Goal: Task Accomplishment & Management: Complete application form

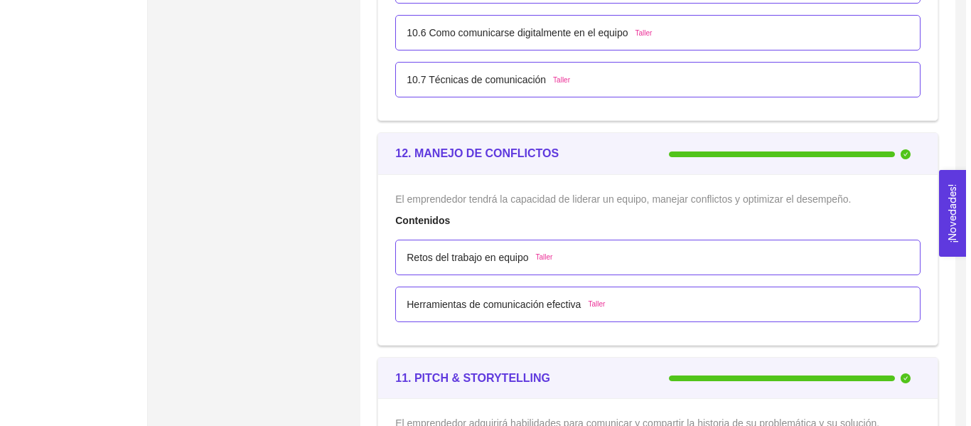
scroll to position [5333, 0]
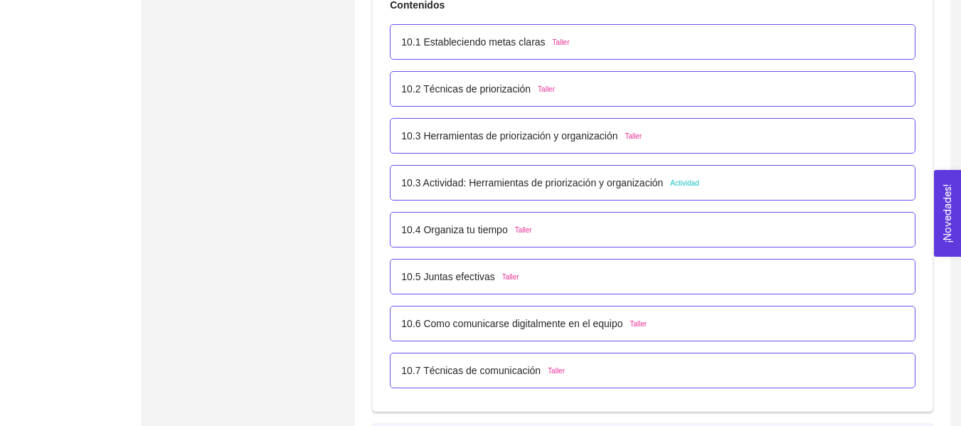
click at [625, 178] on p "10.3 Actividad: Herramientas de priorización y organización" at bounding box center [532, 183] width 262 height 16
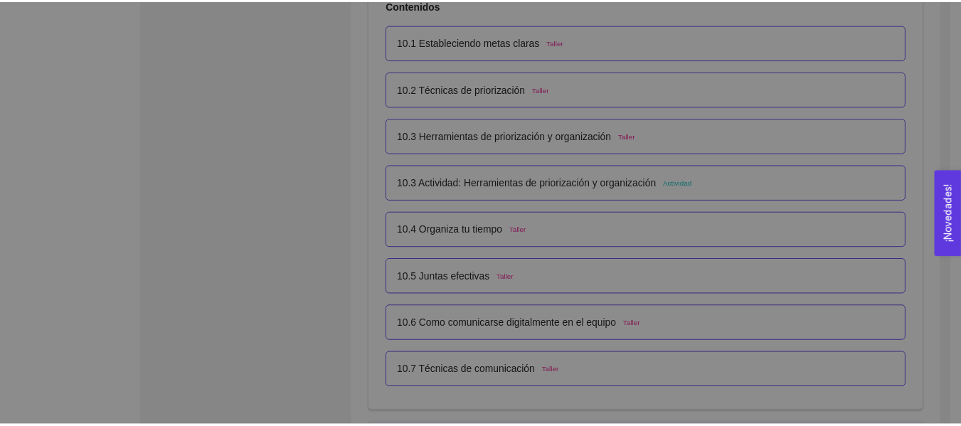
scroll to position [0, 0]
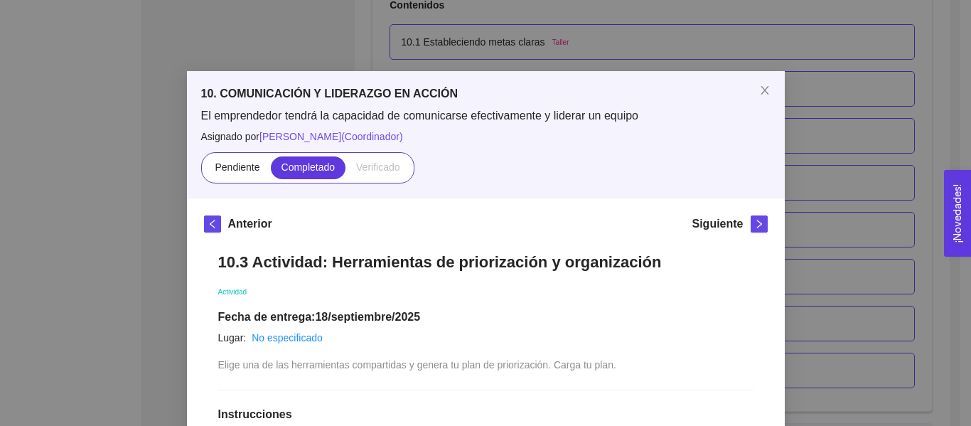
click at [895, 113] on div "10. COMUNICACIÓN Y LIDERAZGO EN ACCIÓN El emprendedor tendrá la capacidad de co…" at bounding box center [485, 213] width 971 height 426
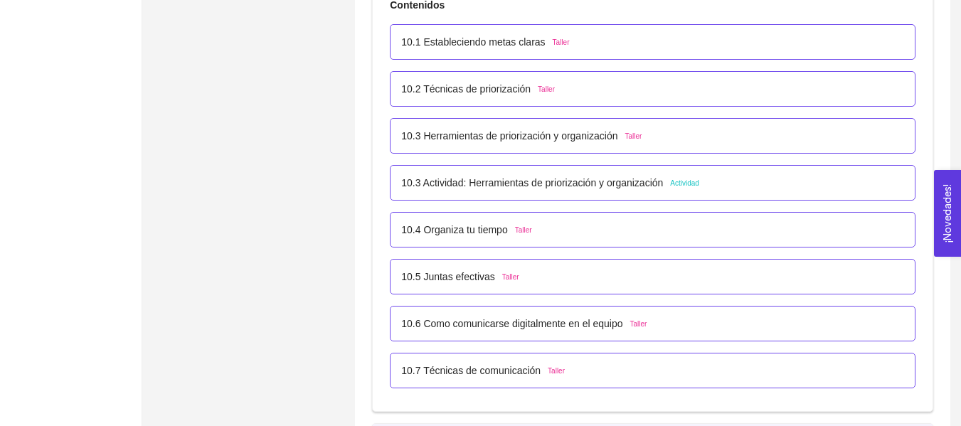
scroll to position [4960, 0]
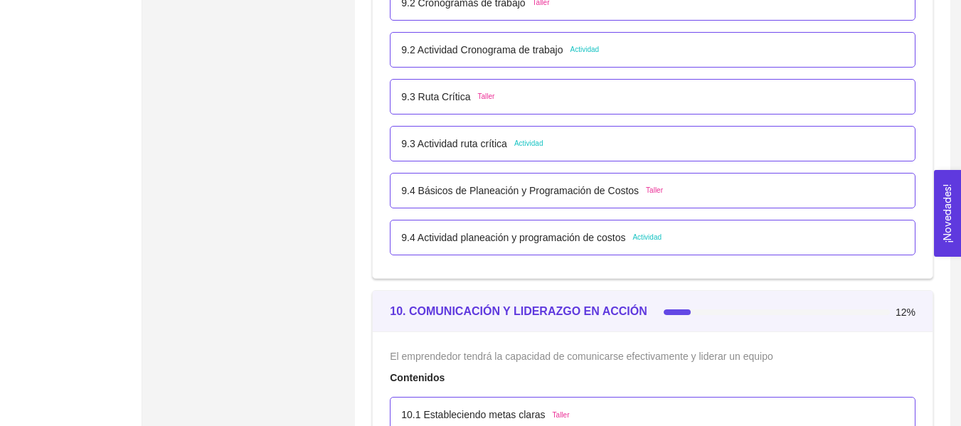
click at [534, 146] on span "Actividad" at bounding box center [528, 143] width 29 height 11
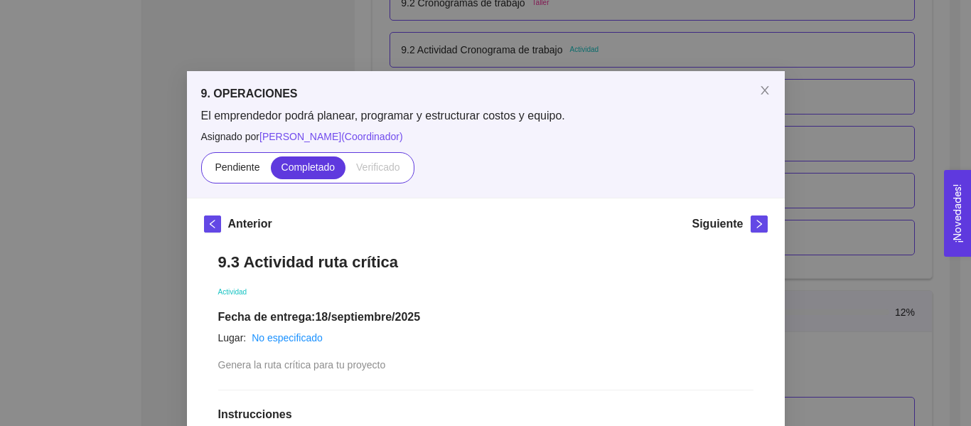
click at [868, 117] on div "9. OPERACIONES El emprendedor podrá planear, programar y estructurar costos y e…" at bounding box center [485, 213] width 971 height 426
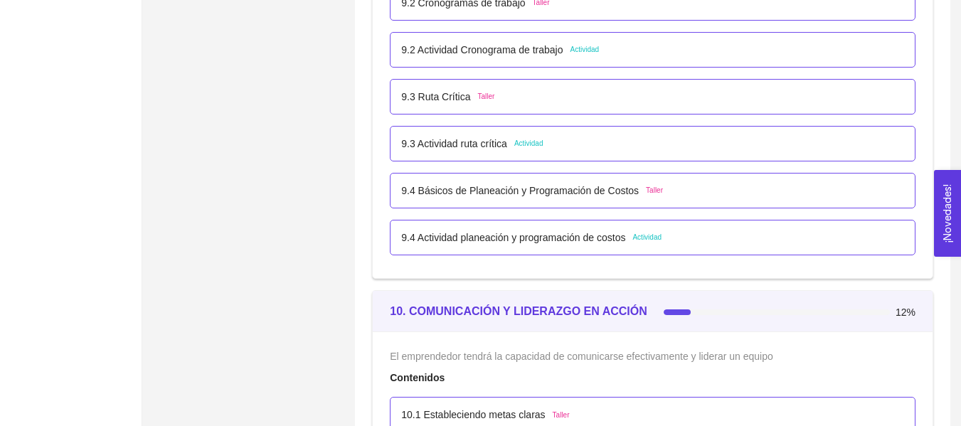
click at [570, 244] on p "9.4 Actividad planeación y programación de costos" at bounding box center [513, 238] width 224 height 16
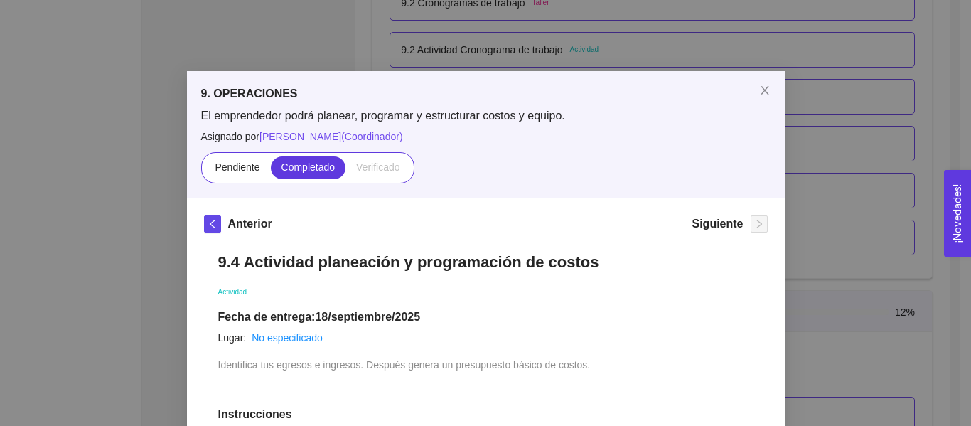
click at [939, 119] on div "9. OPERACIONES El emprendedor podrá planear, programar y estructurar costos y e…" at bounding box center [485, 213] width 971 height 426
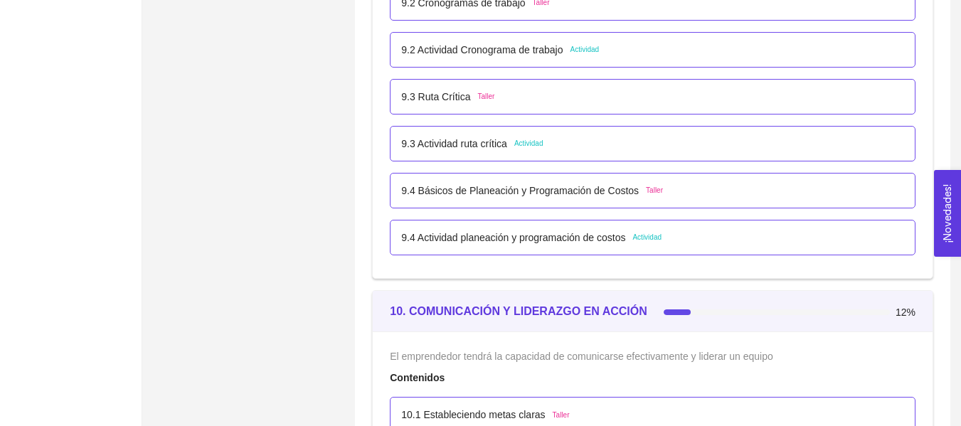
click at [534, 39] on div "9.2 Actividad Cronograma de trabajo Actividad" at bounding box center [653, 50] width 526 height 36
click at [534, 48] on p "9.2 Actividad Cronograma de trabajo" at bounding box center [481, 50] width 161 height 16
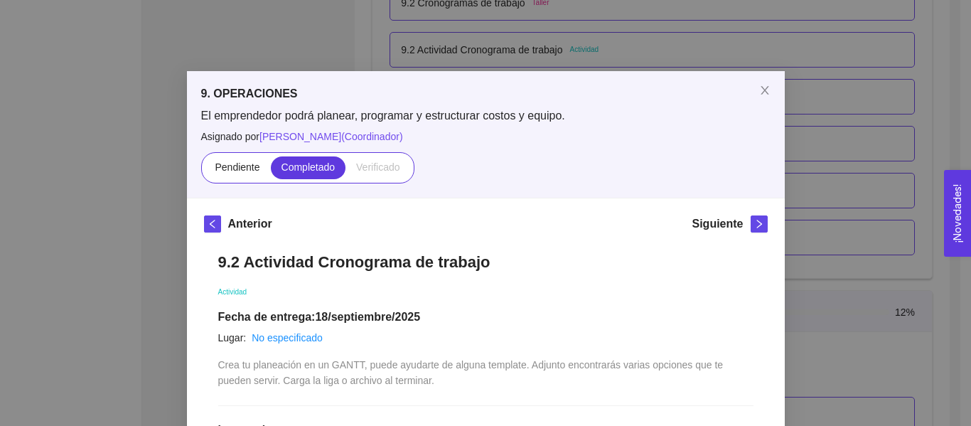
click at [956, 75] on div "9. OPERACIONES El emprendedor podrá planear, programar y estructurar costos y e…" at bounding box center [485, 213] width 971 height 426
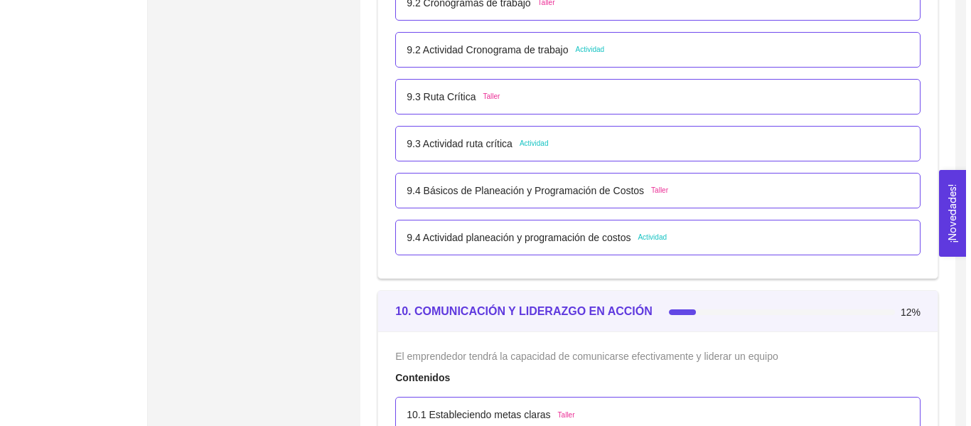
scroll to position [4588, 0]
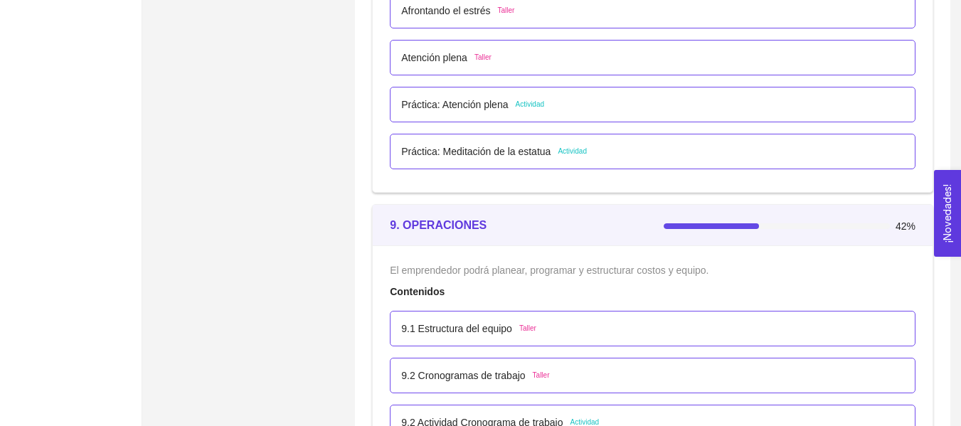
click at [486, 151] on p "Práctica: Meditación de la estatua" at bounding box center [475, 152] width 149 height 16
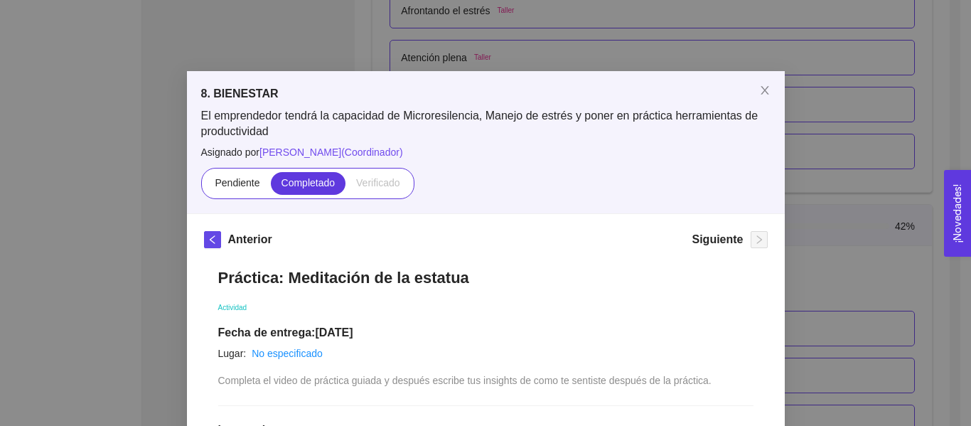
click at [514, 33] on div "8. BIENESTAR El emprendedor tendrá la capacidad de Microresilencia, Manejo de e…" at bounding box center [485, 213] width 971 height 426
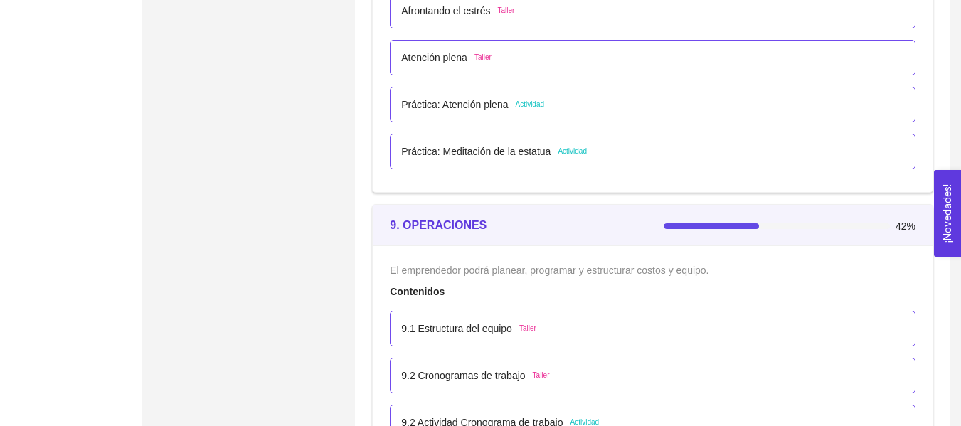
click at [489, 103] on p "Práctica: Atención plena" at bounding box center [454, 105] width 107 height 16
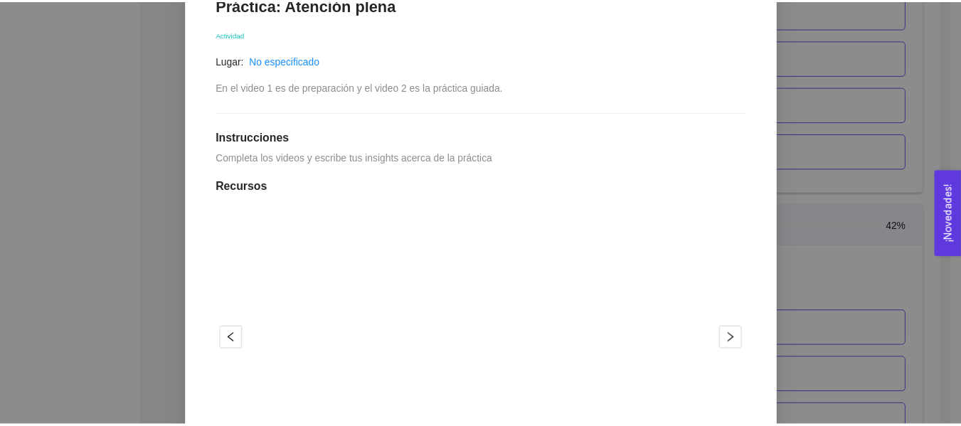
scroll to position [304, 0]
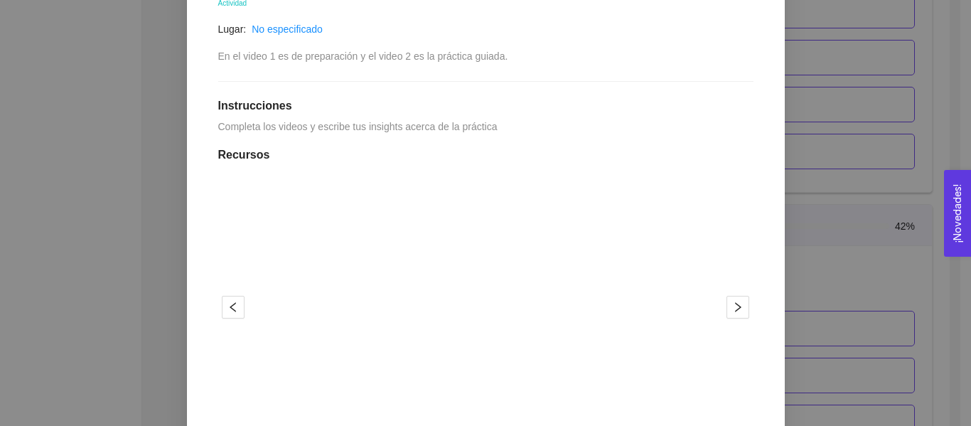
click at [866, 147] on div "8. BIENESTAR El emprendedor tendrá la capacidad de Microresilencia, Manejo de e…" at bounding box center [485, 213] width 971 height 426
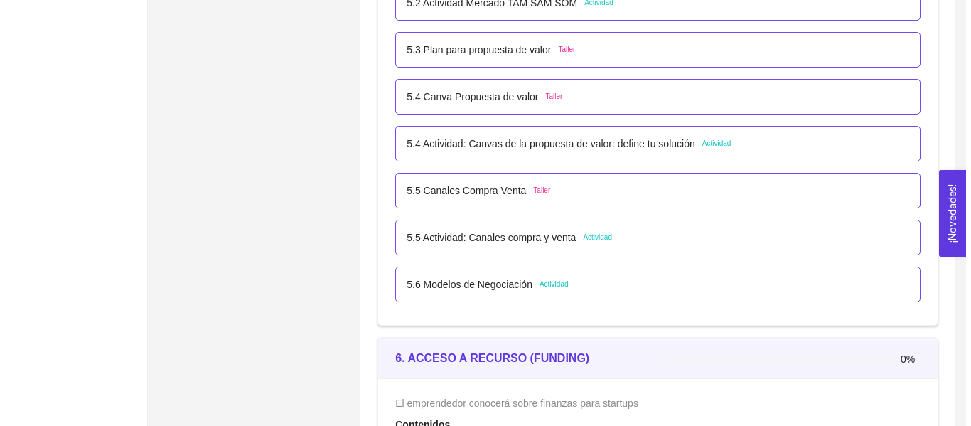
scroll to position [2911, 0]
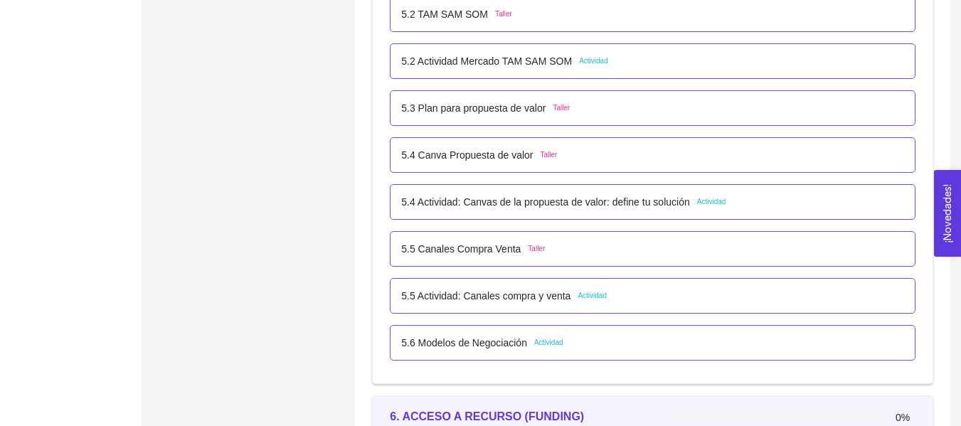
click at [575, 200] on p "5.4 Actividad: Canvas de la propuesta de valor: define tu solución" at bounding box center [545, 202] width 288 height 16
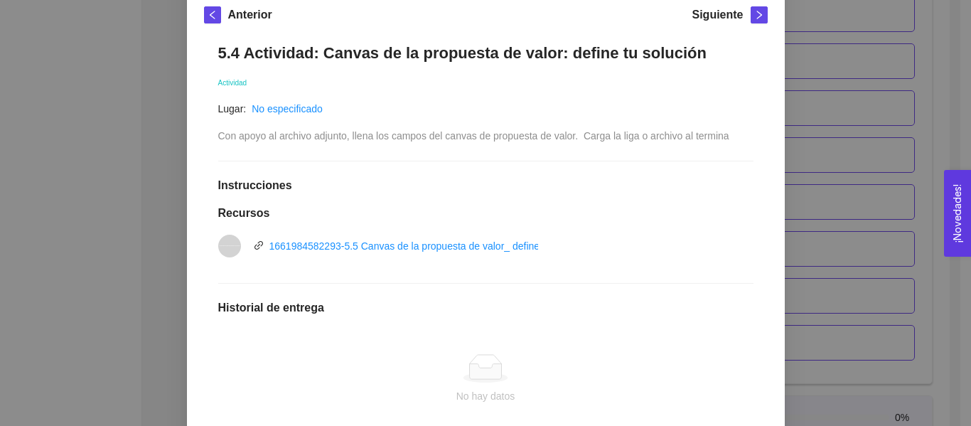
scroll to position [248, 0]
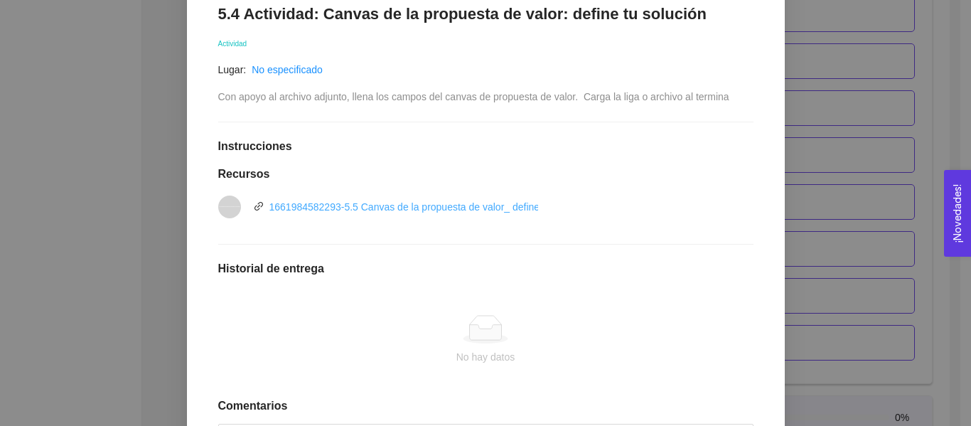
click at [443, 206] on link "1661984582293-5.5 Canvas de la propuesta de valor_ define tu solución.pptx" at bounding box center [441, 206] width 343 height 11
click at [797, 80] on div "5. PROBACIÓN DE COMPRA El emprendedor validará el mercado Asignado por [PERSON_…" at bounding box center [485, 213] width 971 height 426
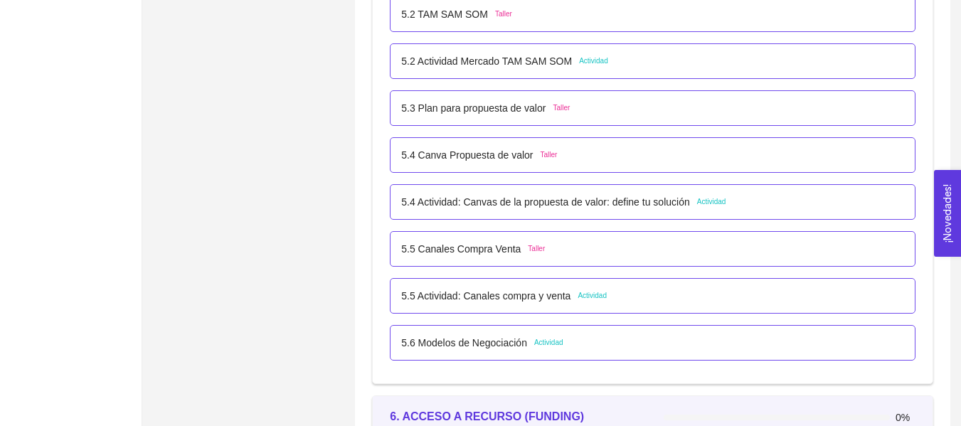
click at [495, 296] on p "5.5 Actividad: Canales compra y venta" at bounding box center [485, 296] width 169 height 16
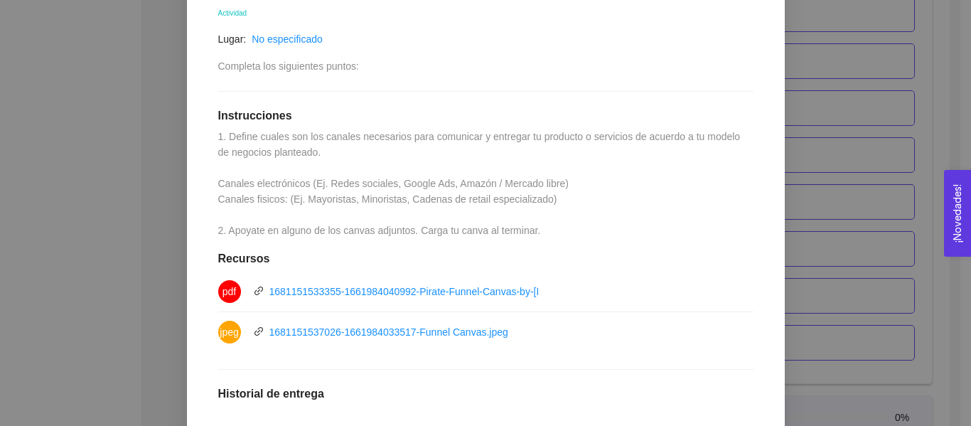
scroll to position [294, 0]
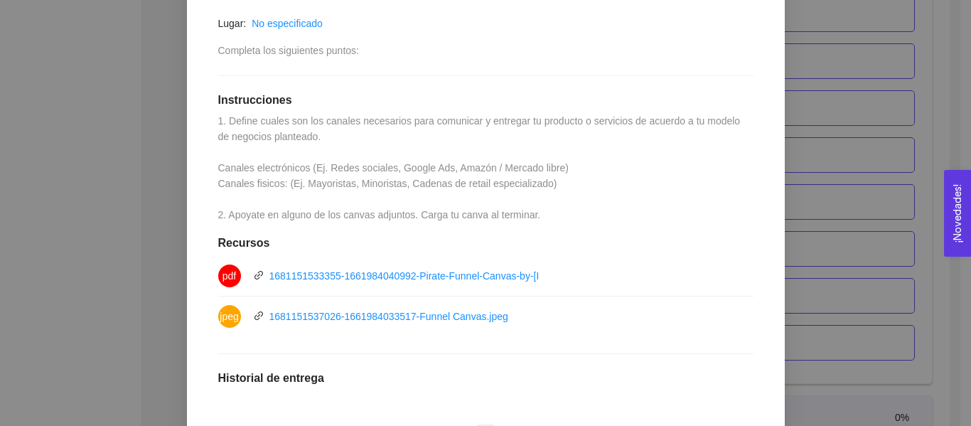
click at [836, 203] on div "5. PROBACIÓN DE COMPRA El emprendedor validará el mercado Asignado por [PERSON_…" at bounding box center [485, 213] width 971 height 426
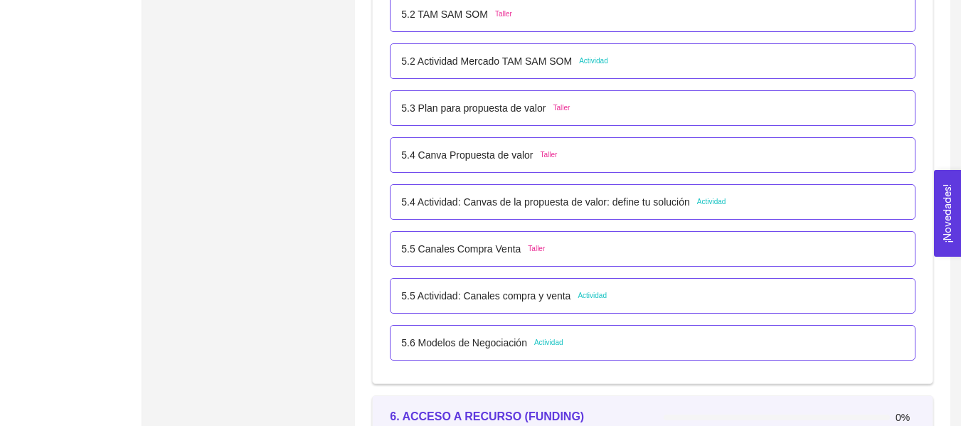
click at [540, 344] on span "Actividad" at bounding box center [548, 342] width 29 height 11
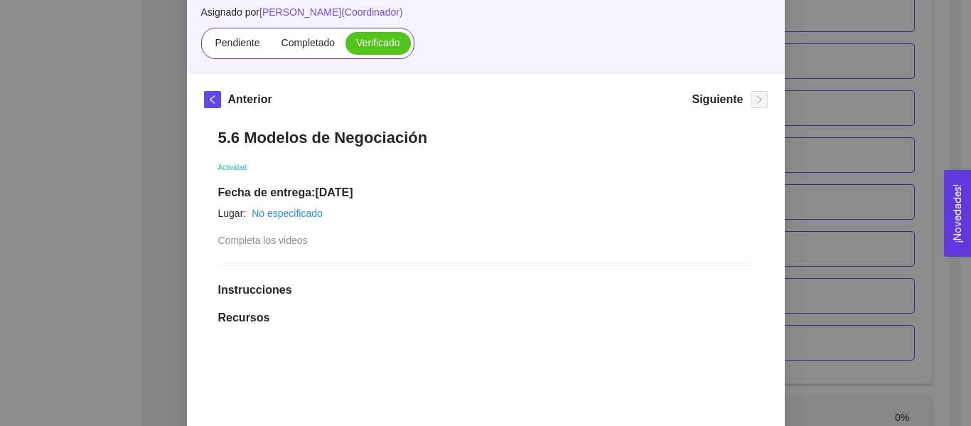
scroll to position [129, 0]
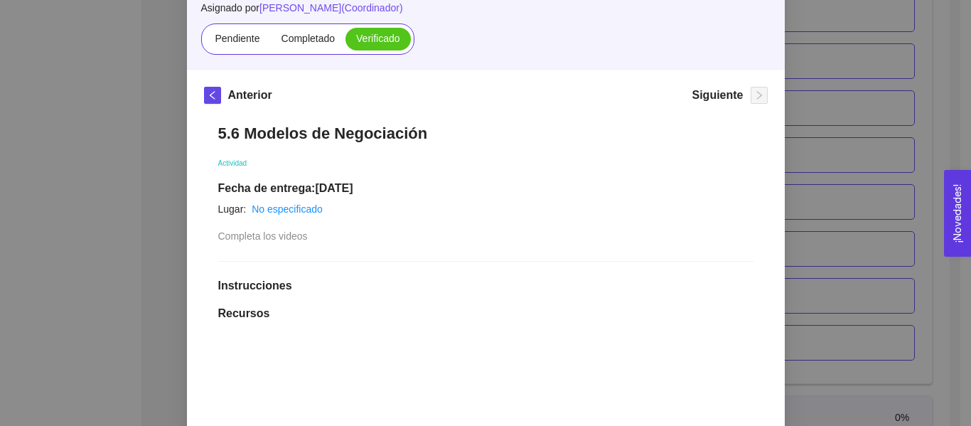
click at [850, 137] on div "5. PROBACIÓN DE COMPRA El emprendedor validará el mercado Asignado por [PERSON_…" at bounding box center [485, 213] width 971 height 426
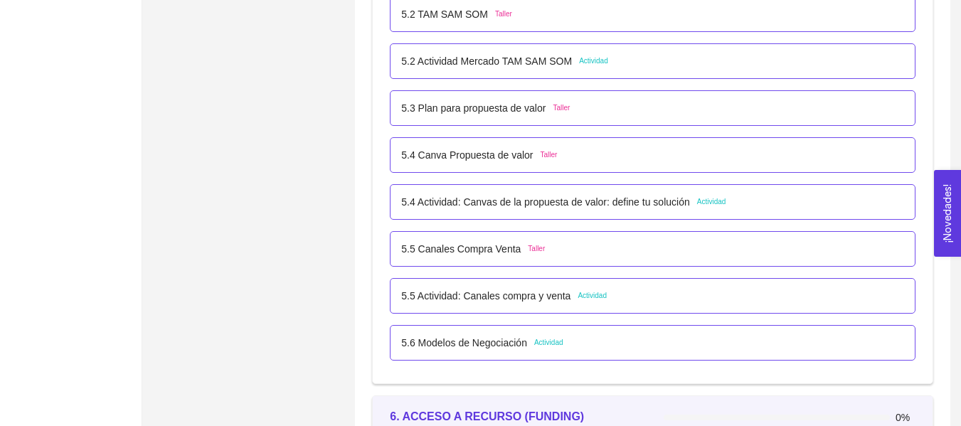
click at [512, 296] on p "5.5 Actividad: Canales compra y venta" at bounding box center [485, 296] width 169 height 16
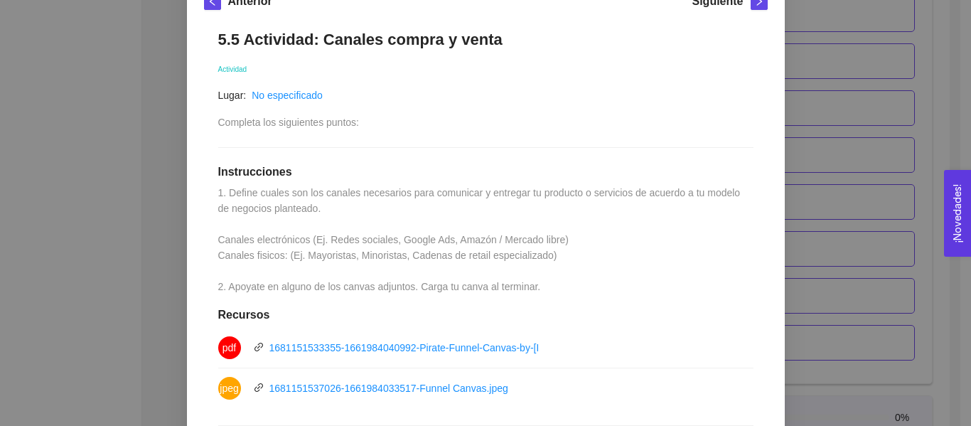
scroll to position [224, 0]
click at [902, 134] on div "5. PROBACIÓN DE COMPRA El emprendedor validará el mercado Asignado por [PERSON_…" at bounding box center [485, 213] width 971 height 426
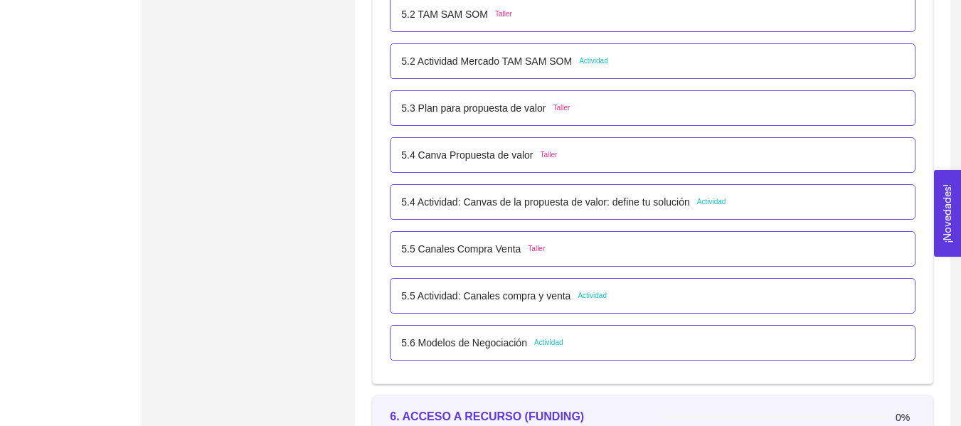
click at [466, 258] on div "5.5 Canales Compra Venta Taller" at bounding box center [653, 249] width 526 height 36
click at [469, 255] on p "5.5 Canales Compra Venta" at bounding box center [460, 249] width 119 height 16
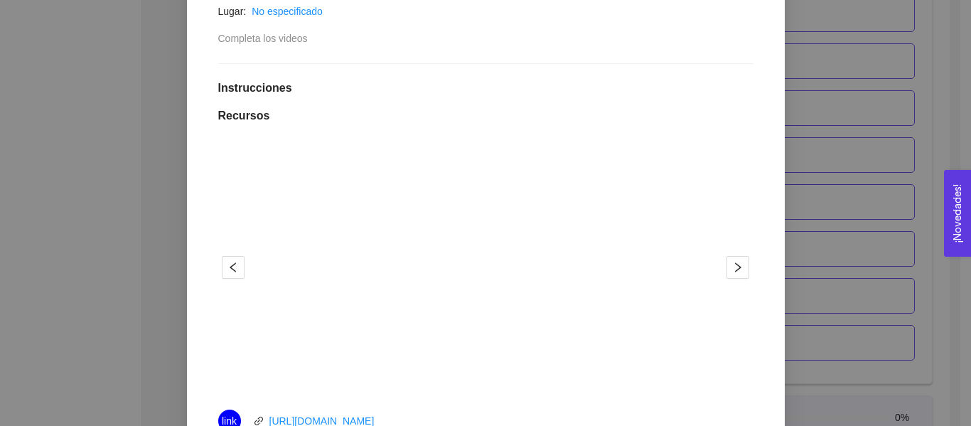
scroll to position [353, 0]
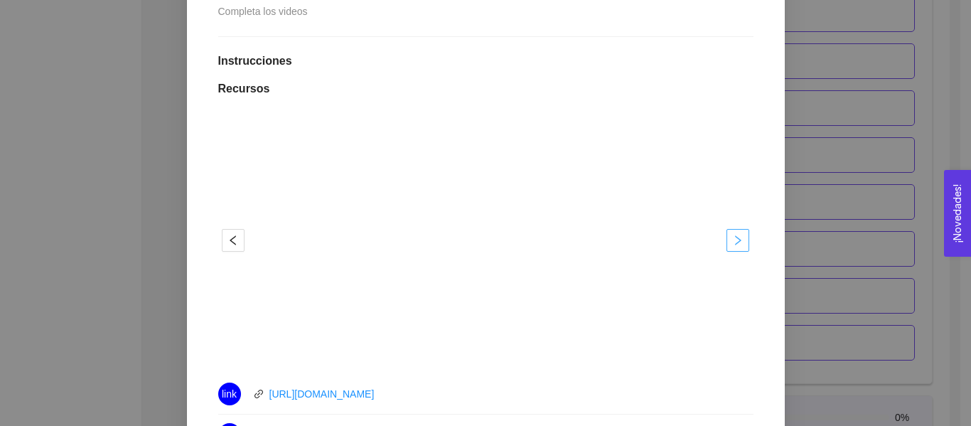
click at [733, 239] on icon "right" at bounding box center [738, 240] width 11 height 11
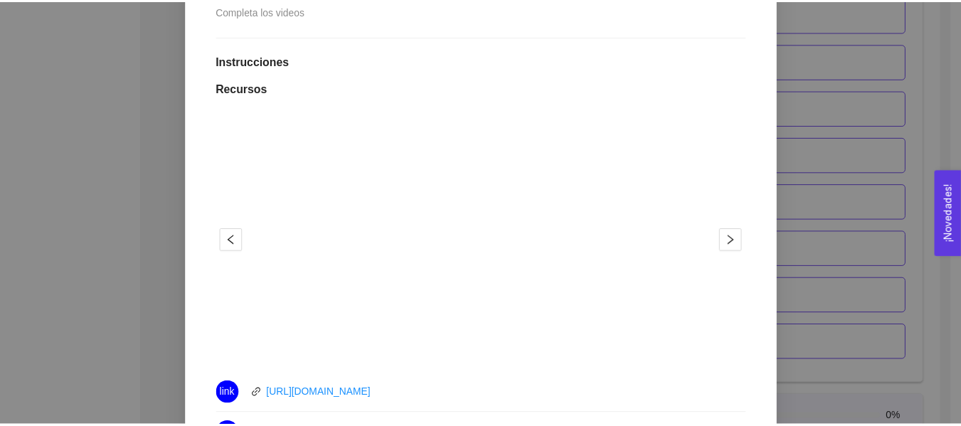
scroll to position [0, 0]
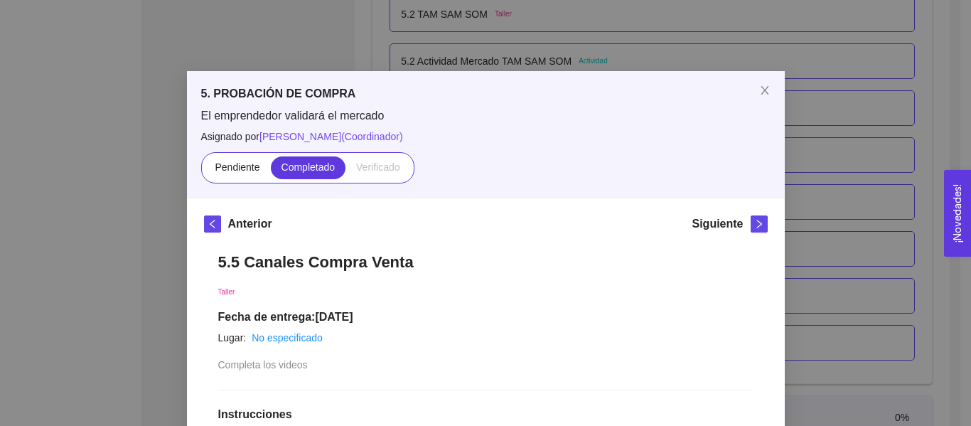
click at [895, 138] on div "5. PROBACIÓN DE COMPRA El emprendedor validará el mercado Asignado por [PERSON_…" at bounding box center [485, 213] width 971 height 426
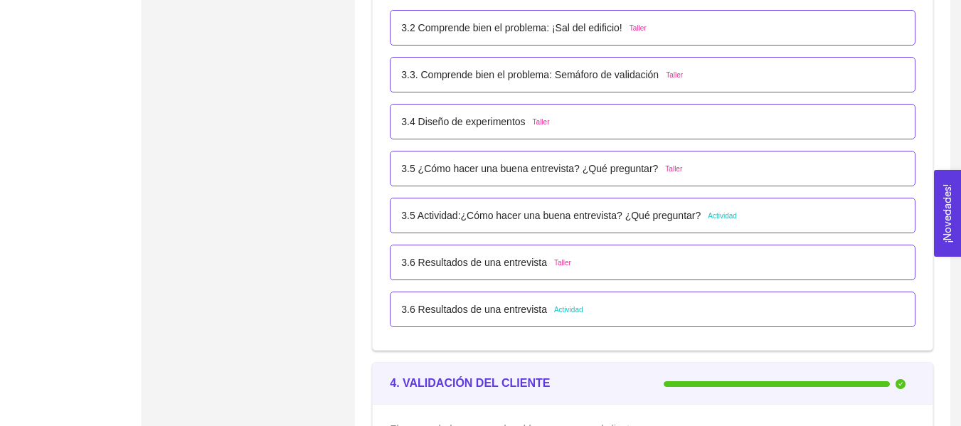
scroll to position [1991, 0]
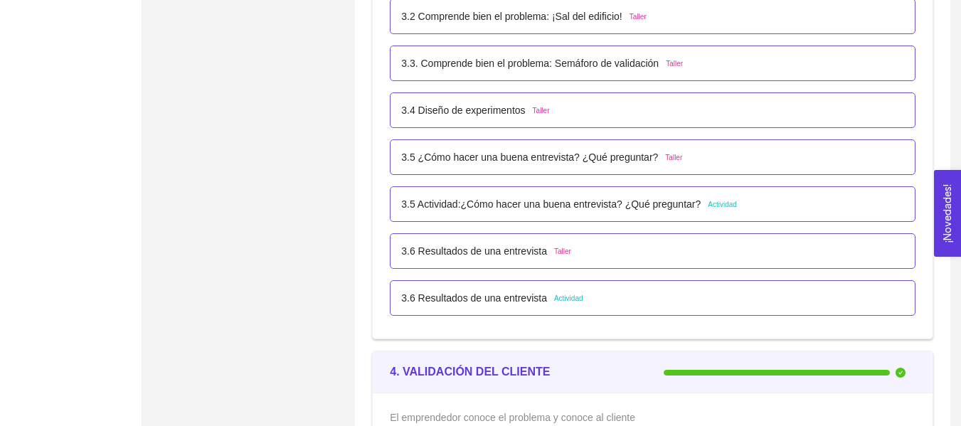
click at [547, 294] on div "3.6 Resultados de una entrevista Actividad" at bounding box center [491, 298] width 181 height 16
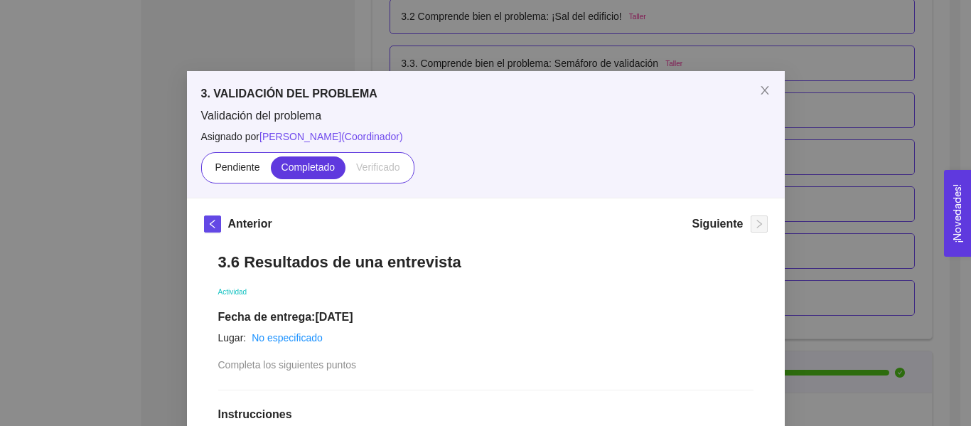
click at [838, 134] on div "3. VALIDACIÓN DEL PROBLEMA Validación del problema Asignado por [PERSON_NAME] (…" at bounding box center [485, 213] width 971 height 426
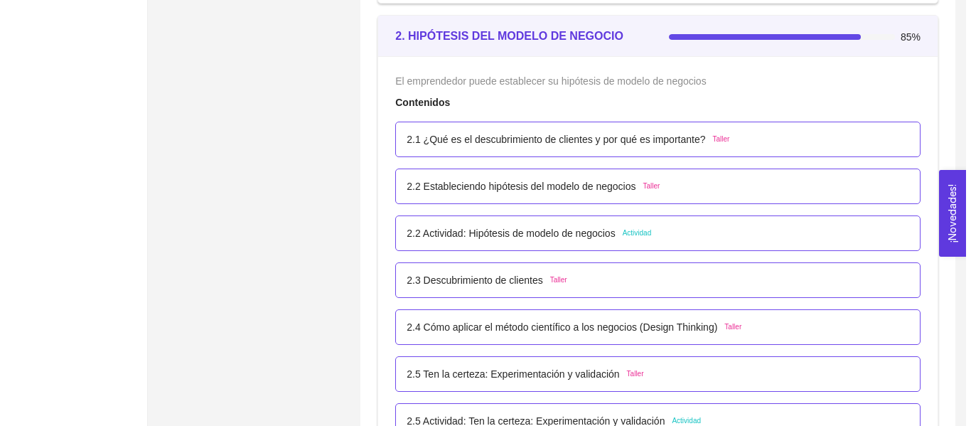
scroll to position [1222, 0]
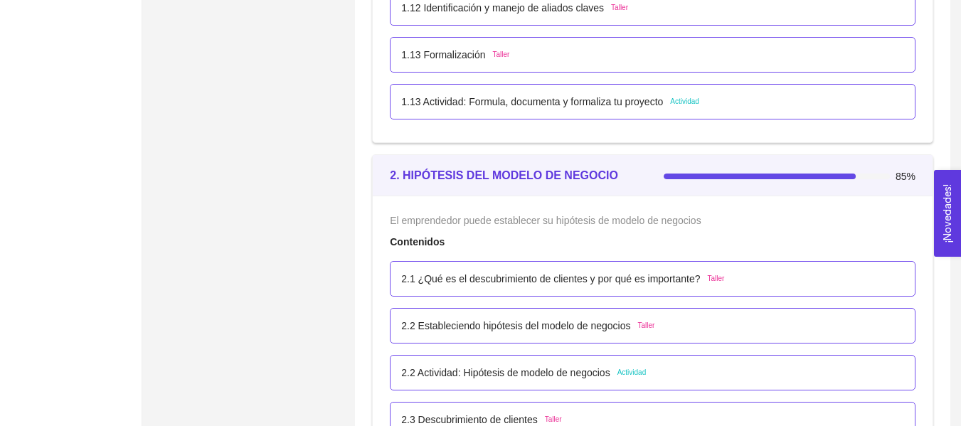
click at [657, 99] on p "1.13 Actividad: Formula, documenta y formaliza tu proyecto" at bounding box center [532, 102] width 262 height 16
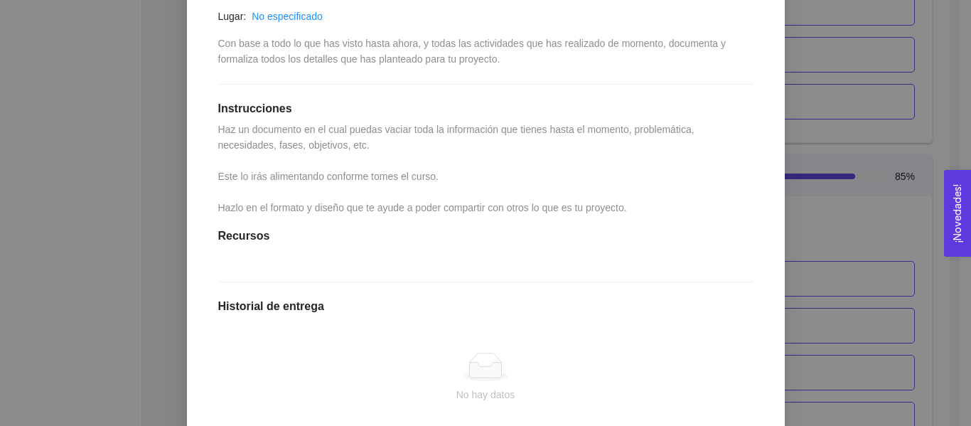
scroll to position [322, 0]
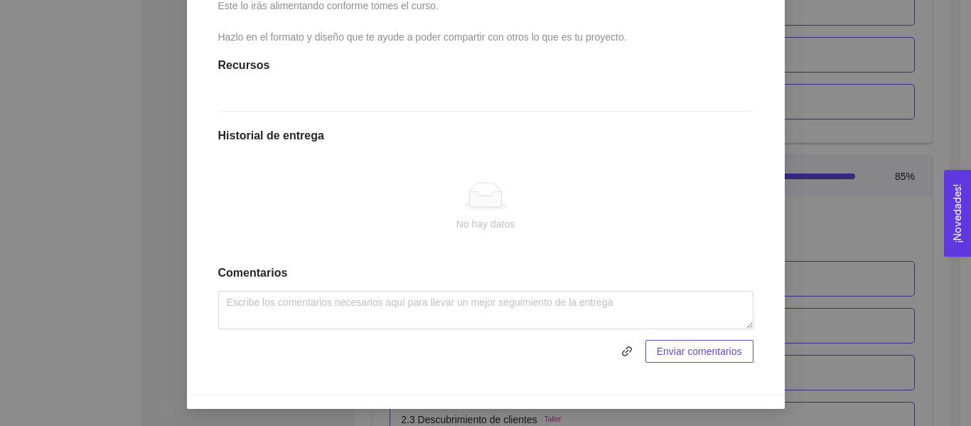
click at [868, 304] on div "1. DESARROLLO DEL PRODUCTO El emprendedor puede conocer los primeros pasos para…" at bounding box center [485, 213] width 971 height 426
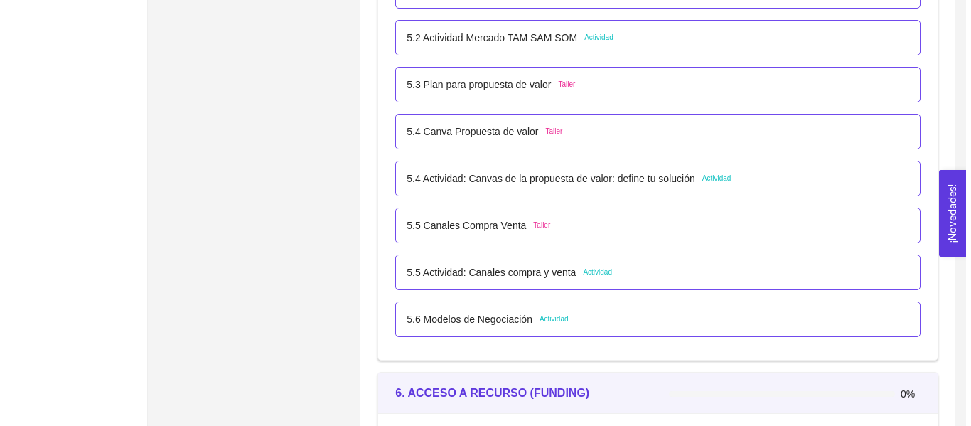
scroll to position [2922, 0]
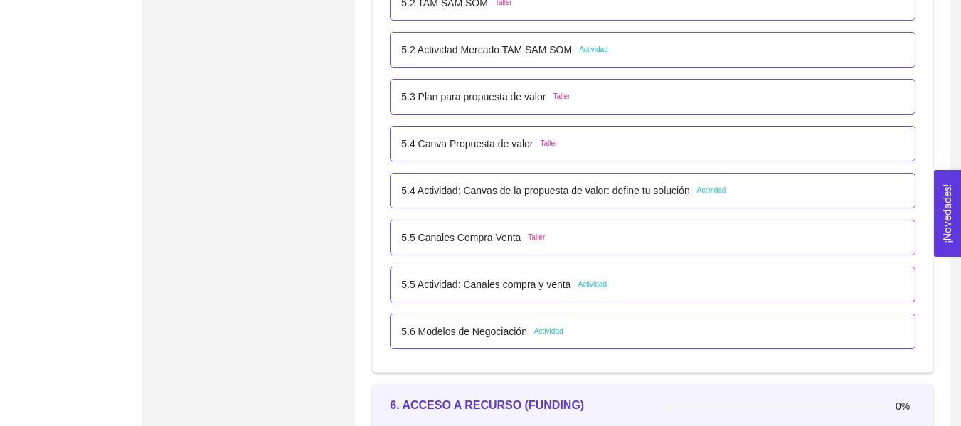
click at [531, 287] on p "5.5 Actividad: Canales compra y venta" at bounding box center [485, 285] width 169 height 16
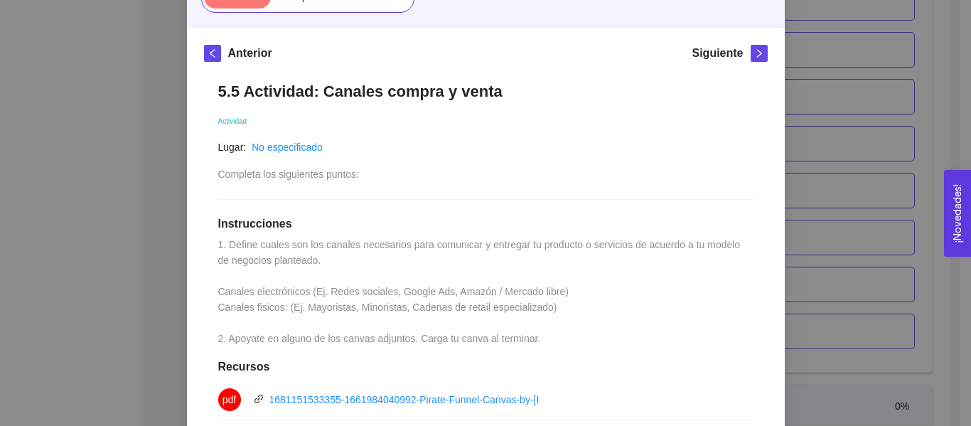
scroll to position [181, 0]
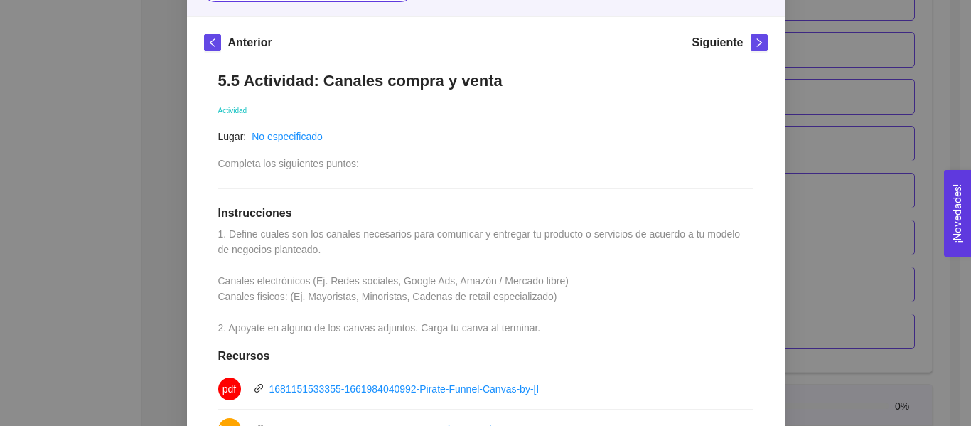
drag, startPoint x: 971, startPoint y: 171, endPoint x: 971, endPoint y: 334, distance: 162.9
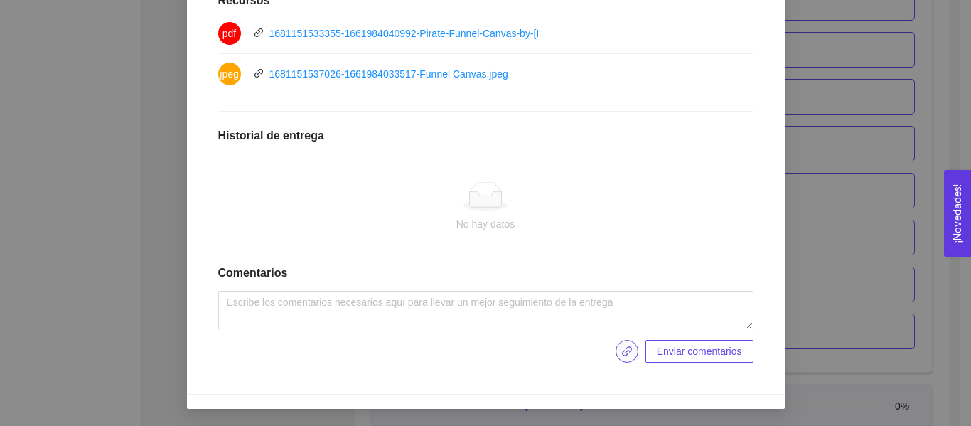
click at [634, 350] on button "button" at bounding box center [627, 351] width 23 height 23
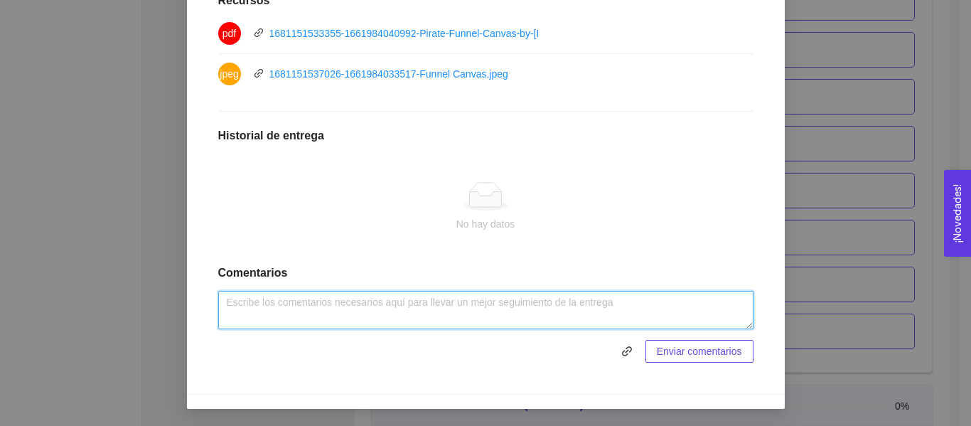
click at [394, 315] on textarea at bounding box center [486, 310] width 536 height 38
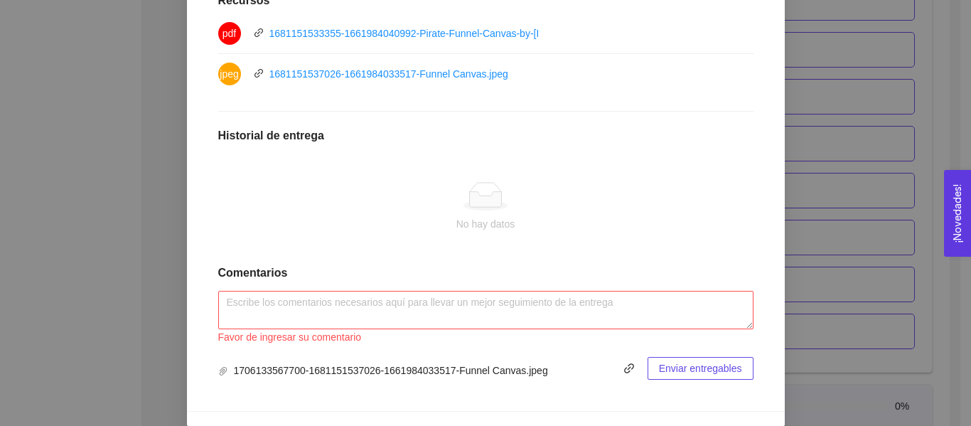
click at [549, 340] on div "Favor de ingresar su comentario" at bounding box center [486, 337] width 536 height 16
click at [714, 366] on span "Enviar entregables" at bounding box center [700, 369] width 83 height 16
click at [444, 303] on textarea at bounding box center [486, 310] width 536 height 38
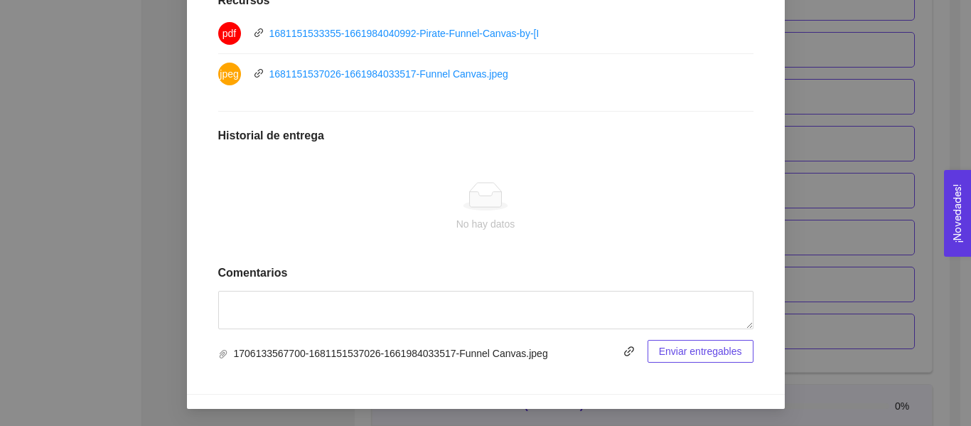
click at [737, 351] on button "Enviar entregables" at bounding box center [701, 351] width 106 height 23
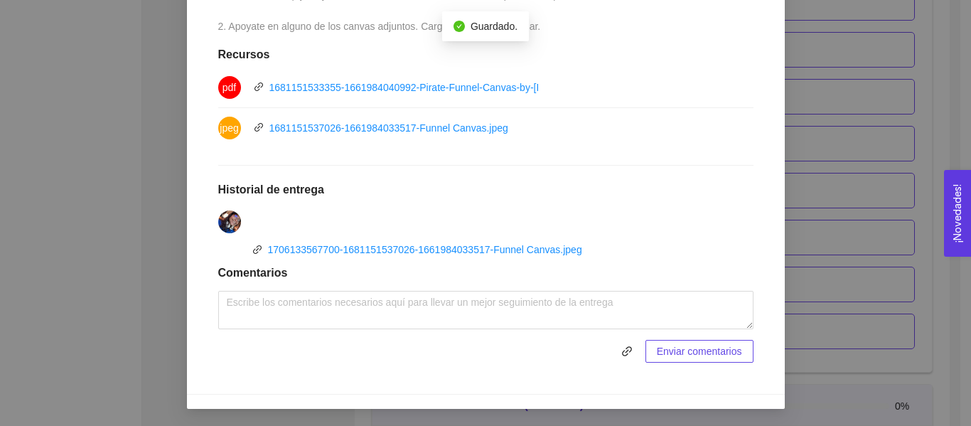
scroll to position [483, 0]
click at [804, 185] on div "5. PROBACIÓN DE COMPRA El emprendedor validará el mercado Asignado por [PERSON_…" at bounding box center [485, 213] width 971 height 426
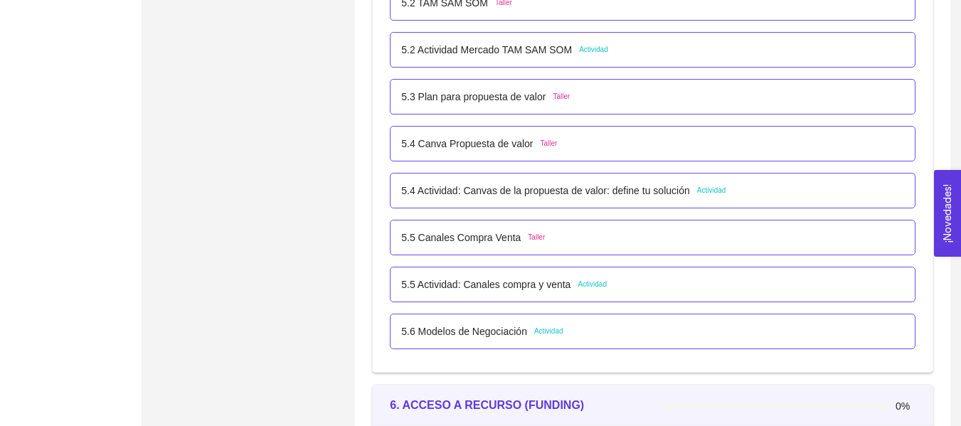
click at [523, 188] on p "5.4 Actividad: Canvas de la propuesta de valor: define tu solución" at bounding box center [545, 191] width 288 height 16
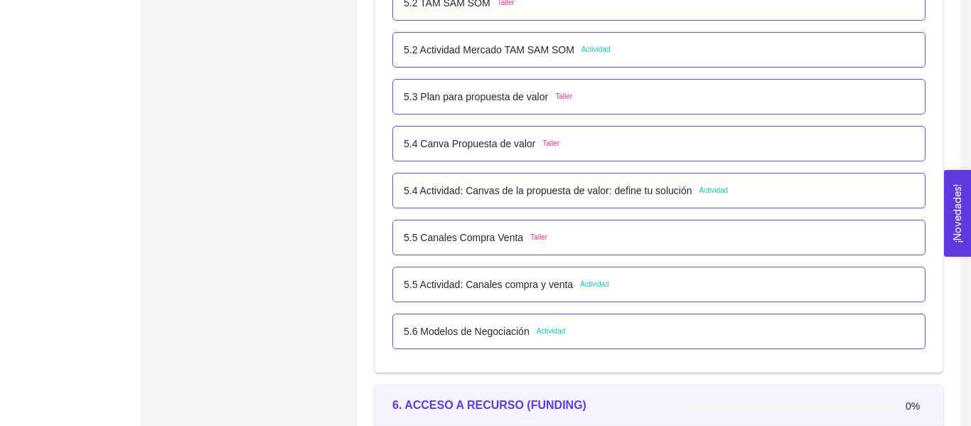
scroll to position [0, 0]
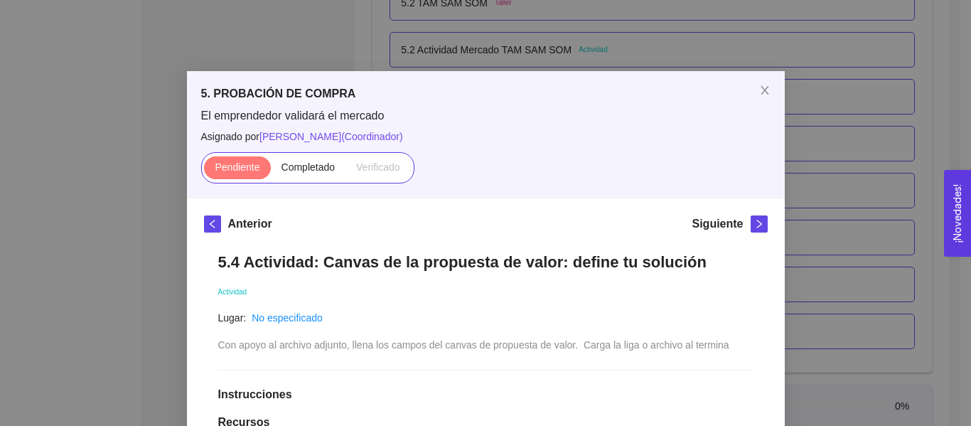
drag, startPoint x: 971, startPoint y: 173, endPoint x: 971, endPoint y: 277, distance: 104.5
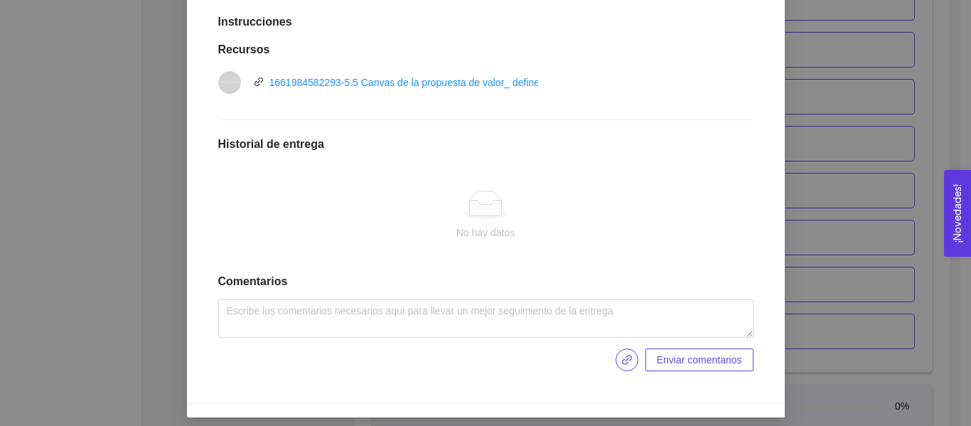
click at [622, 358] on icon "link" at bounding box center [627, 359] width 11 height 11
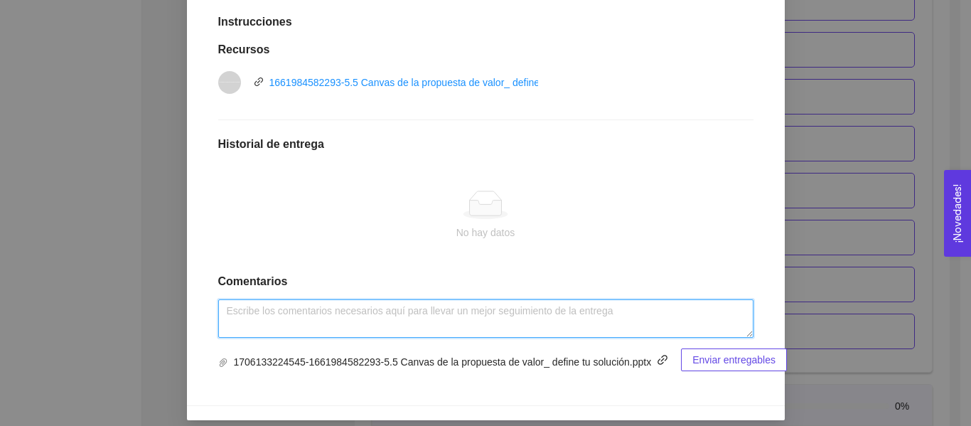
click at [565, 314] on textarea at bounding box center [486, 318] width 536 height 38
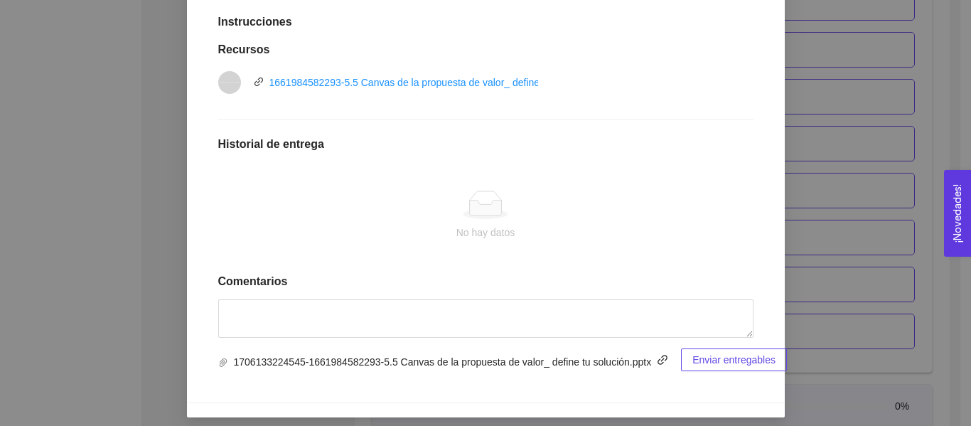
click at [712, 355] on span "Enviar entregables" at bounding box center [734, 360] width 83 height 16
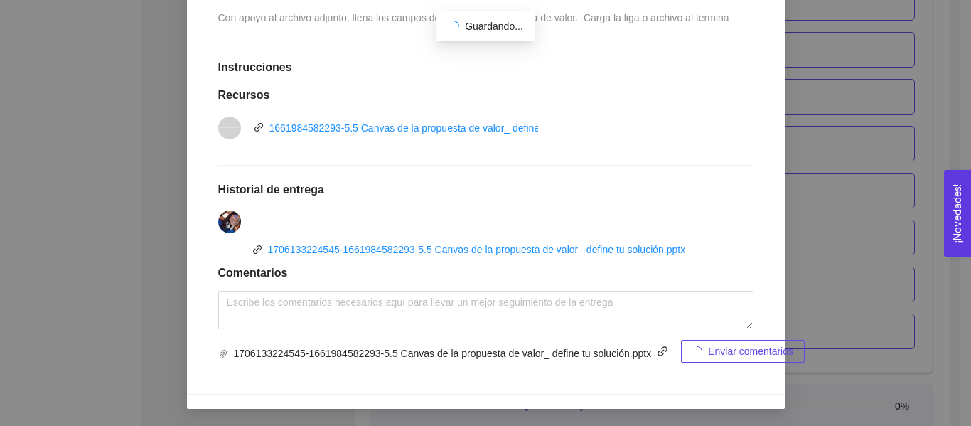
scroll to position [327, 0]
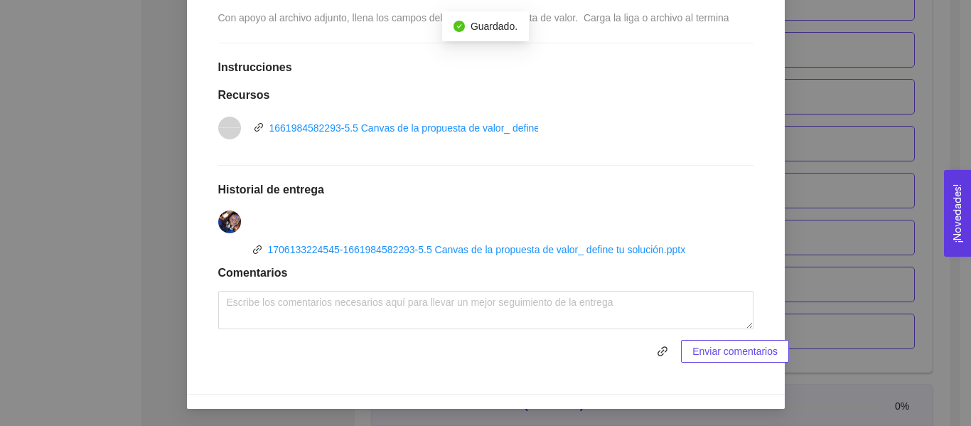
click at [929, 110] on div "5. PROBACIÓN DE COMPRA El emprendedor validará el mercado Asignado por [PERSON_…" at bounding box center [485, 213] width 971 height 426
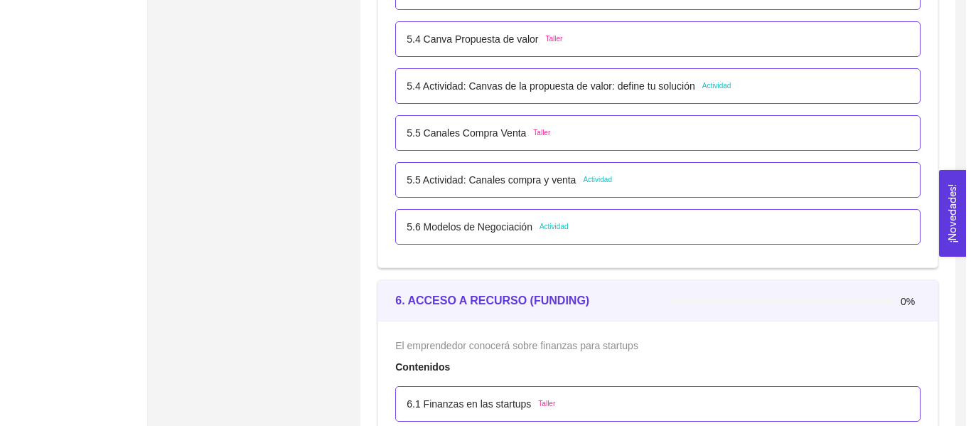
scroll to position [2992, 0]
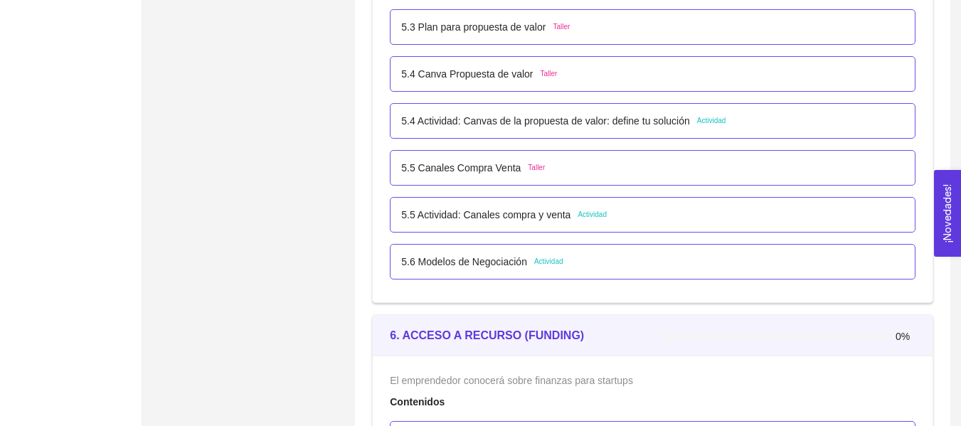
click at [608, 260] on div "5.6 Modelos de Negociación Actividad" at bounding box center [652, 262] width 503 height 16
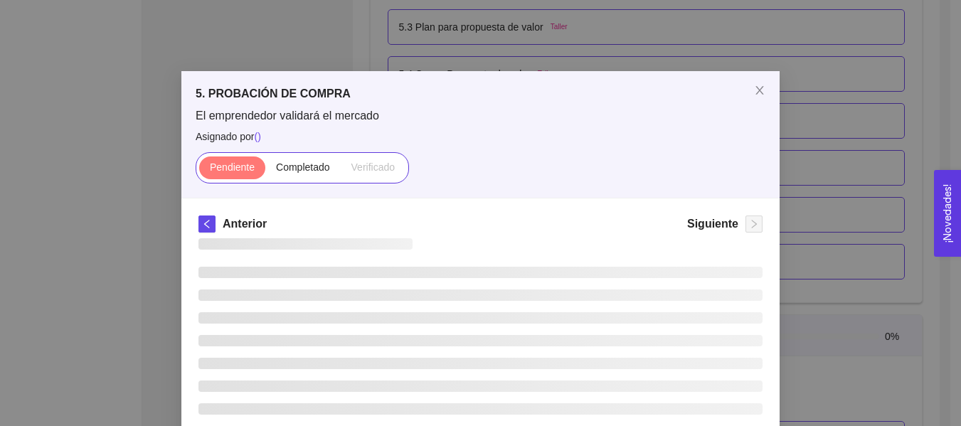
scroll to position [0, 0]
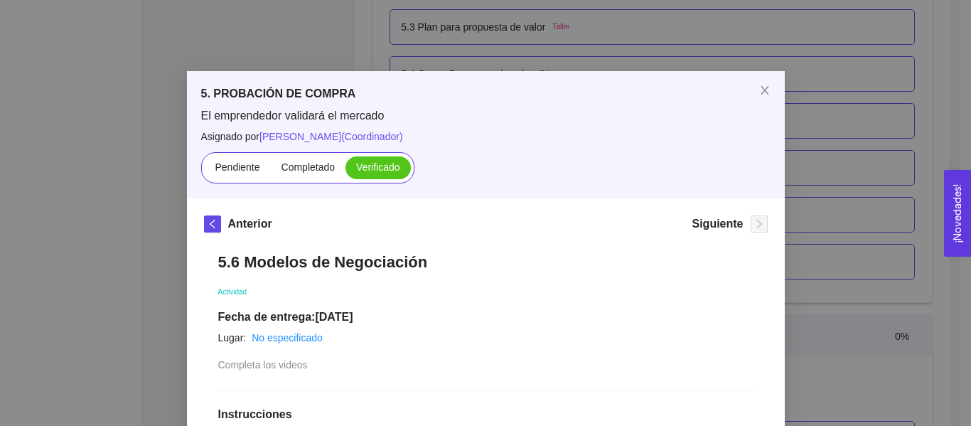
click at [897, 149] on div "5. PROBACIÓN DE COMPRA El emprendedor validará el mercado Asignado por [PERSON_…" at bounding box center [485, 213] width 971 height 426
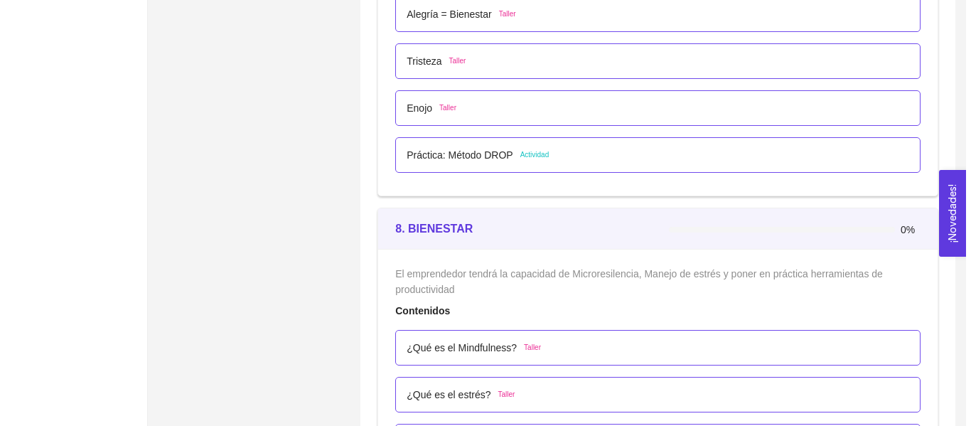
scroll to position [4529, 0]
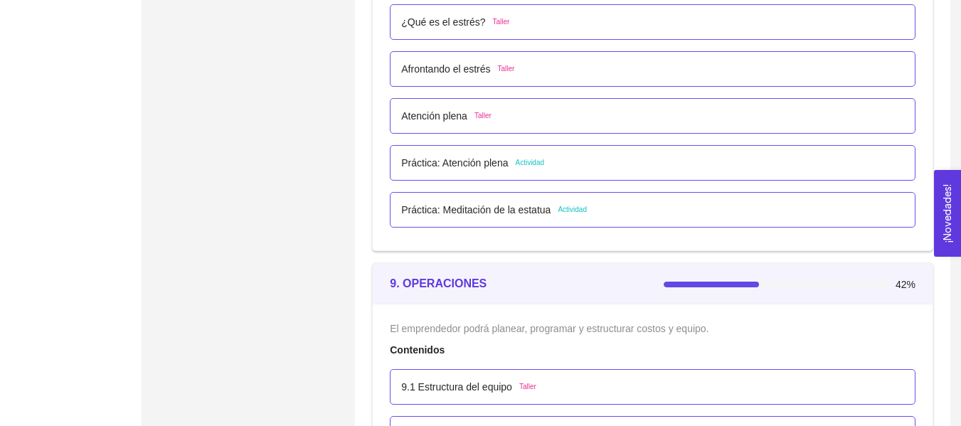
click at [515, 161] on span "Actividad" at bounding box center [529, 162] width 29 height 11
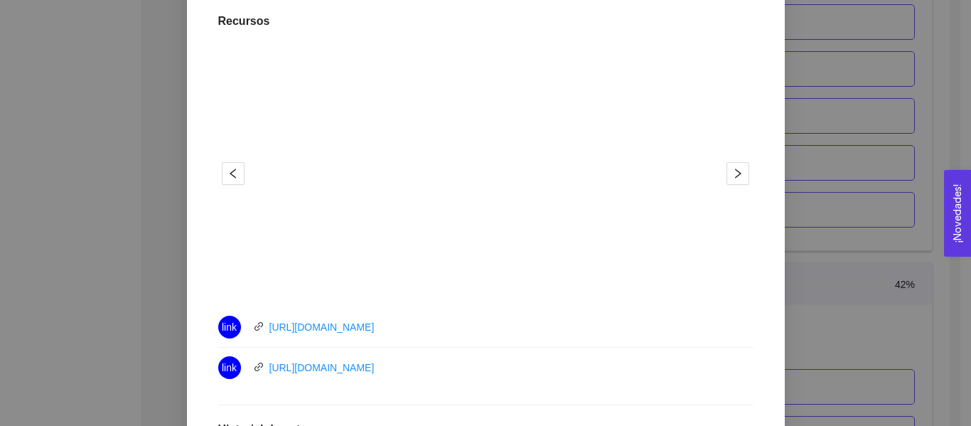
scroll to position [444, 0]
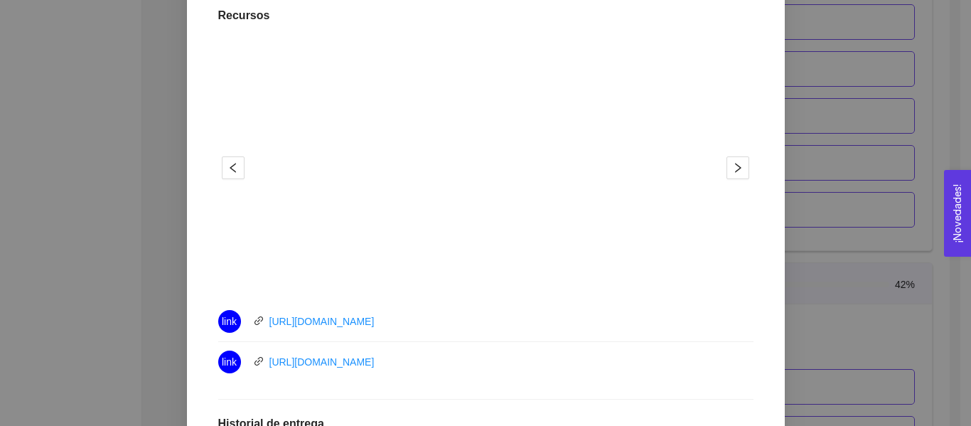
drag, startPoint x: 422, startPoint y: 314, endPoint x: 260, endPoint y: 318, distance: 162.2
click at [260, 318] on div "link [URL][DOMAIN_NAME]" at bounding box center [378, 321] width 320 height 23
copy link "[URL][DOMAIN_NAME]"
drag, startPoint x: 529, startPoint y: 368, endPoint x: 263, endPoint y: 363, distance: 266.0
click at [263, 363] on div "link [URL][DOMAIN_NAME]" at bounding box center [378, 362] width 320 height 23
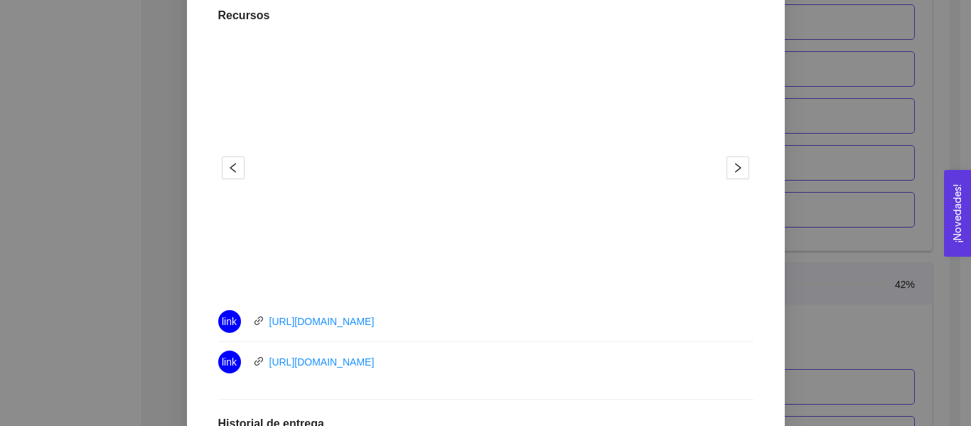
copy link "[URL][DOMAIN_NAME]"
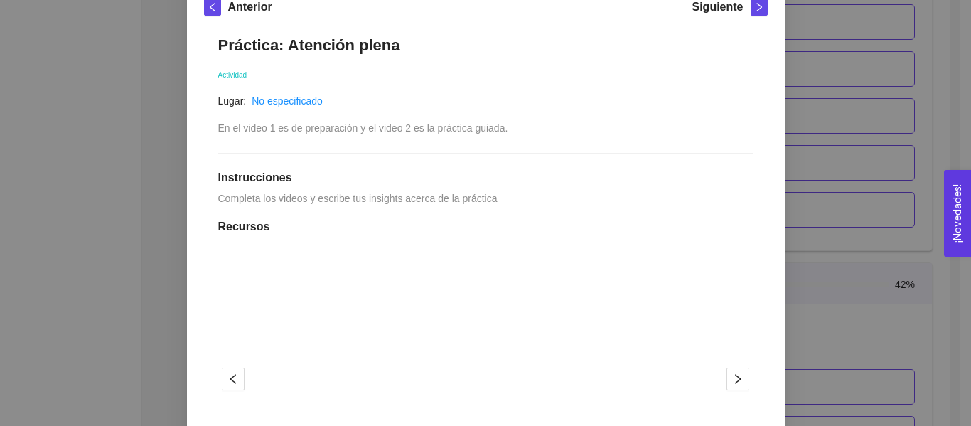
scroll to position [201, 0]
